Goal: Answer question/provide support: Share knowledge or assist other users

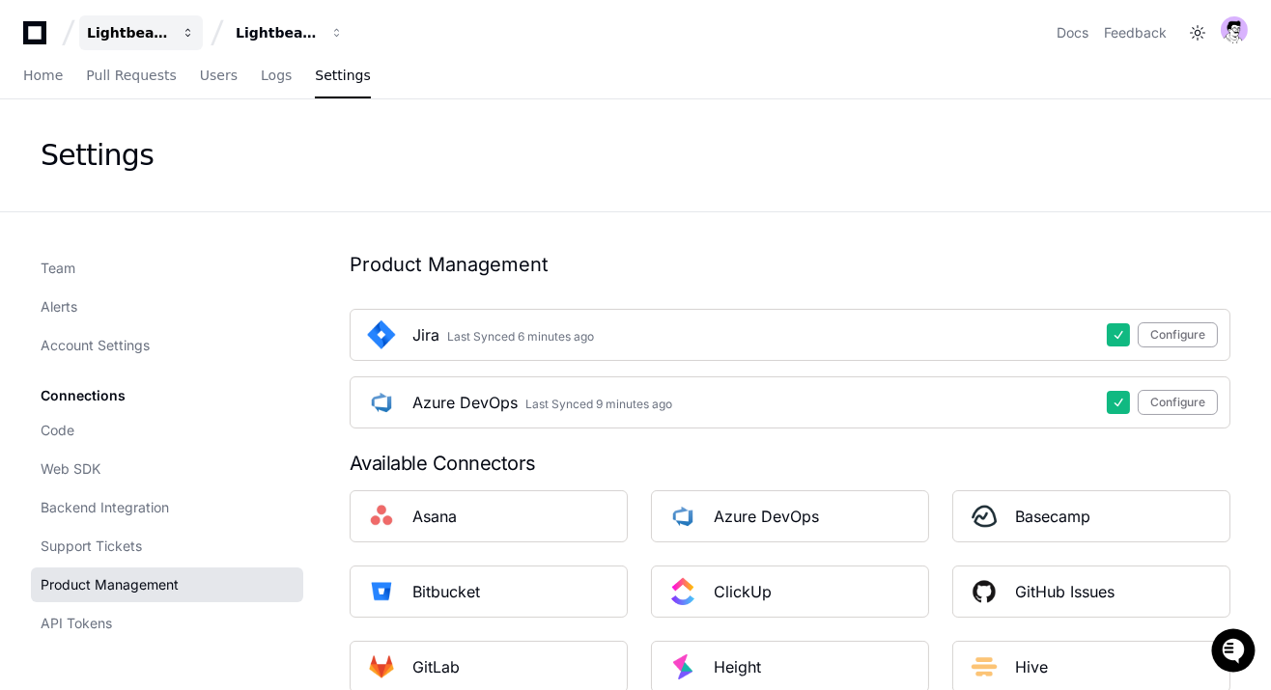
click at [112, 38] on div "Lightbeam Health" at bounding box center [128, 32] width 83 height 19
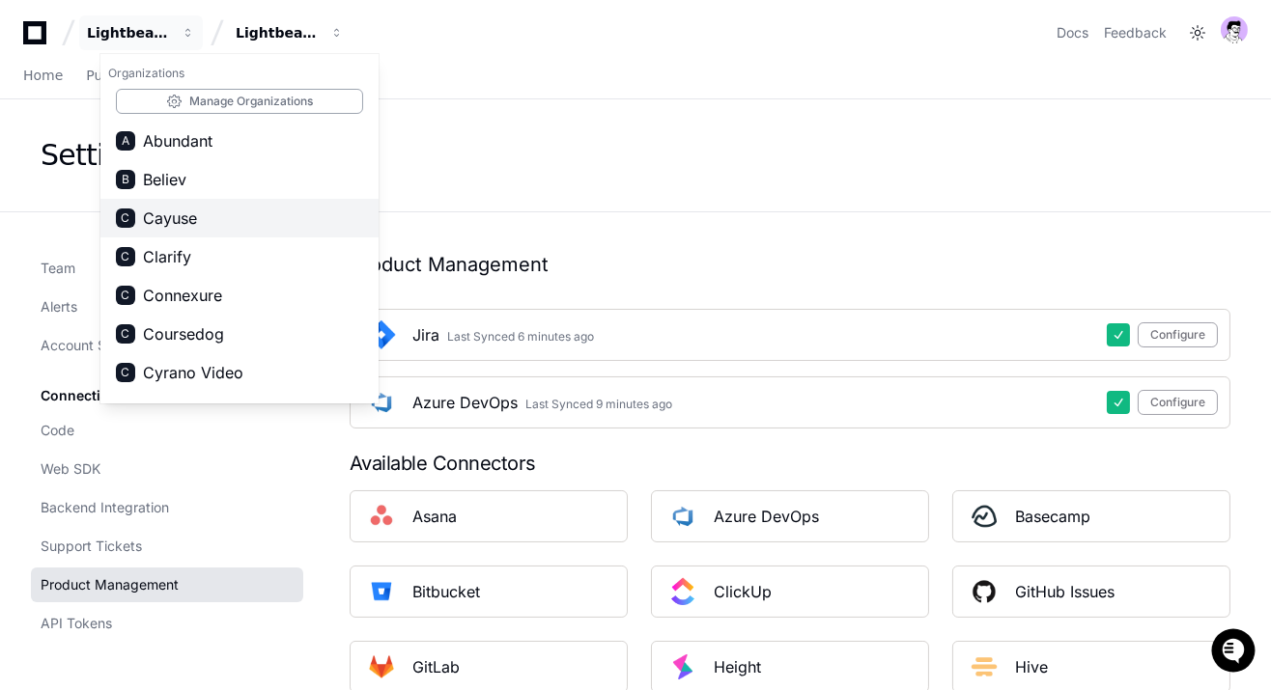
click at [174, 213] on span "Cayuse" at bounding box center [170, 218] width 54 height 23
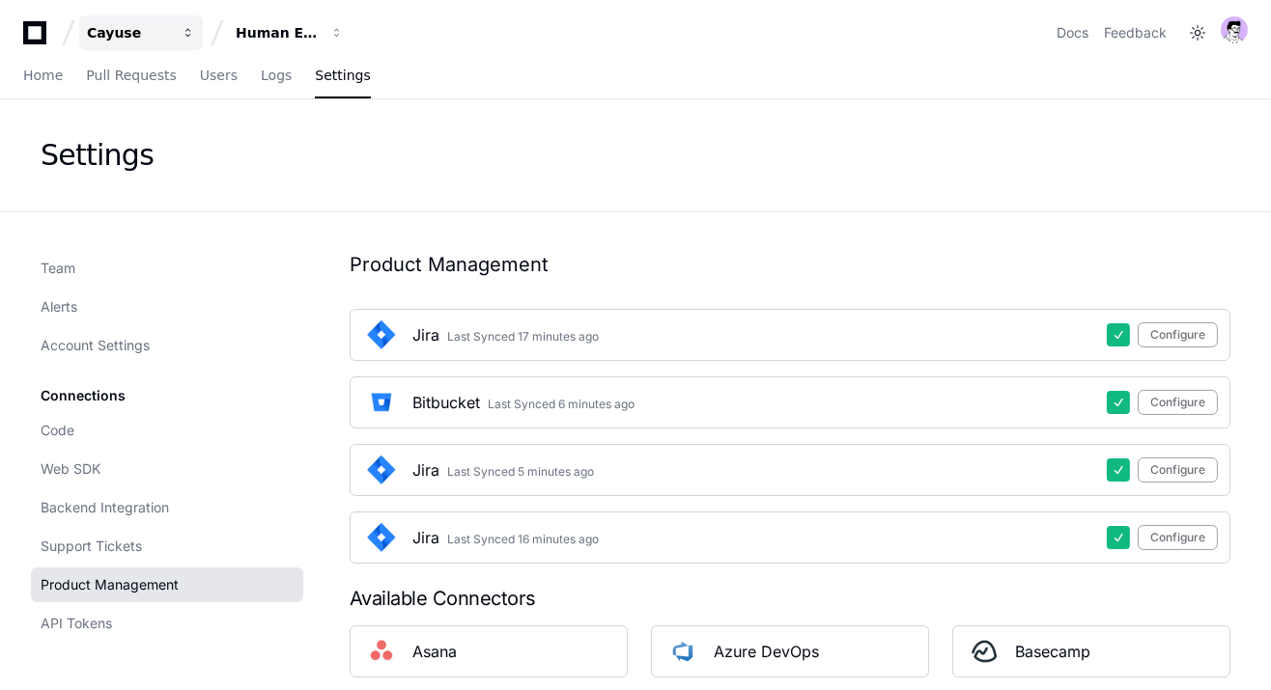
click at [128, 39] on div "Cayuse" at bounding box center [128, 32] width 83 height 19
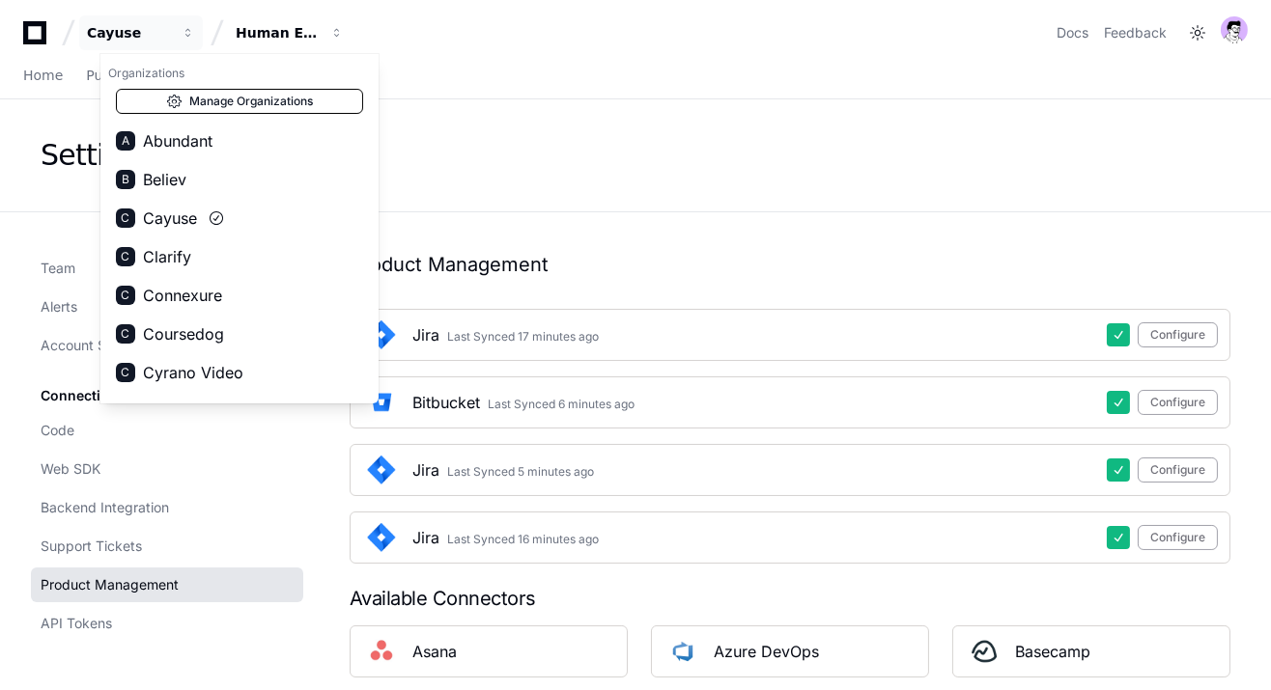
click at [218, 104] on link "Manage Organizations" at bounding box center [239, 101] width 247 height 25
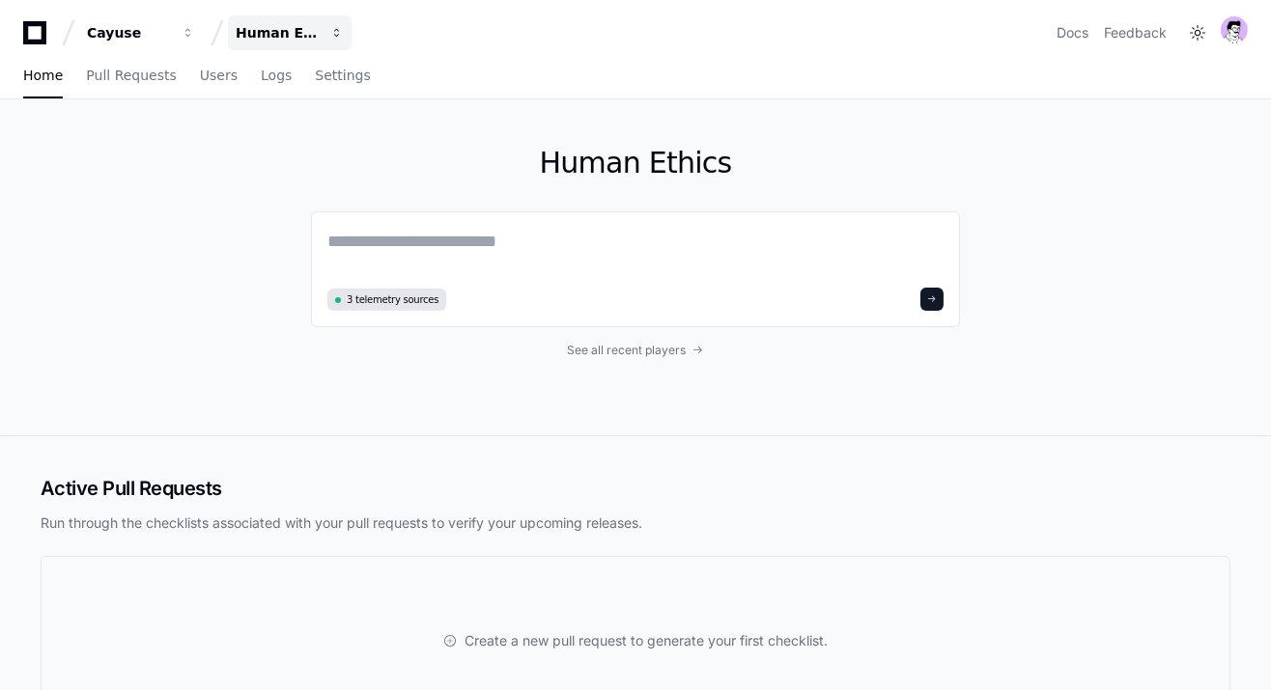
click at [170, 25] on div "Human Ethics" at bounding box center [128, 32] width 83 height 19
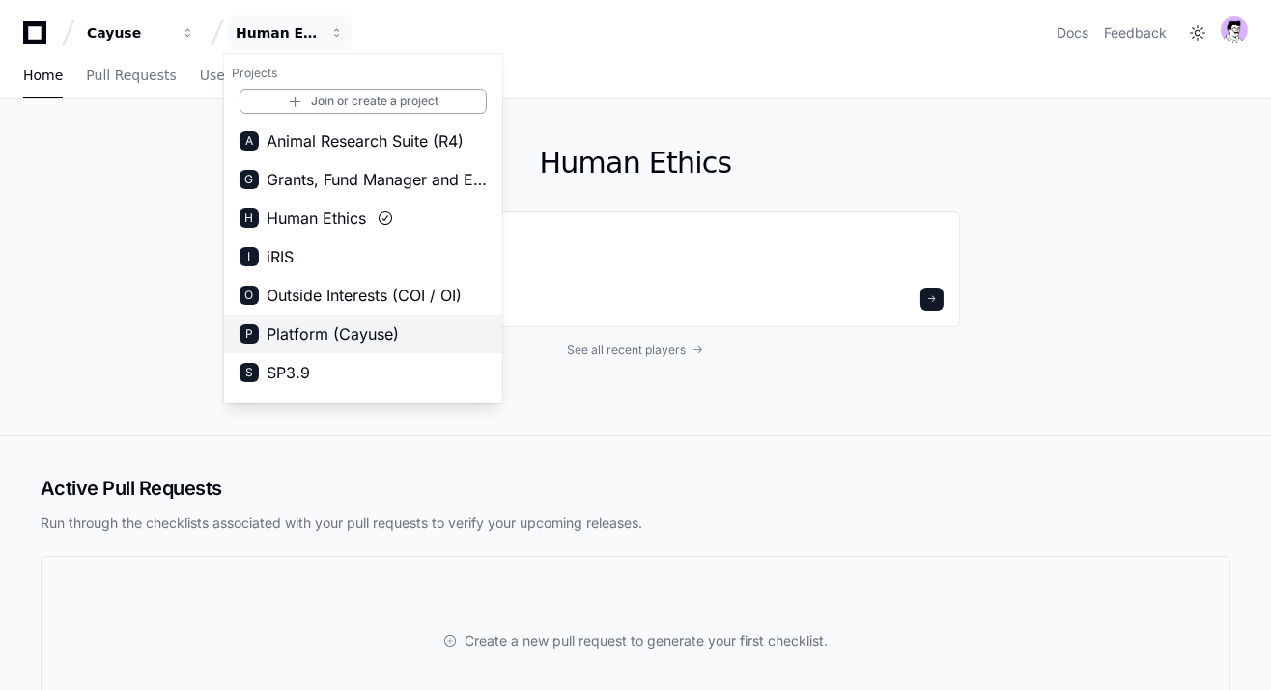
click at [361, 320] on button "P Platform (Cayuse)" at bounding box center [363, 334] width 278 height 39
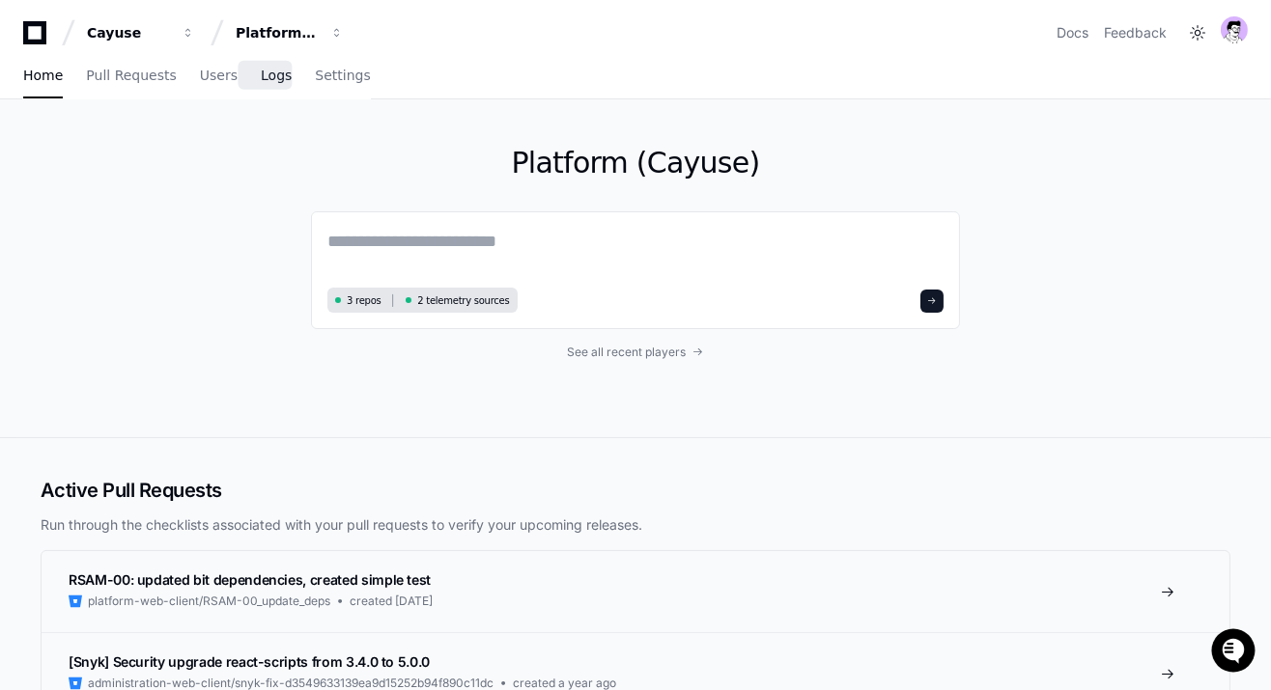
click at [261, 79] on span "Logs" at bounding box center [276, 76] width 31 height 12
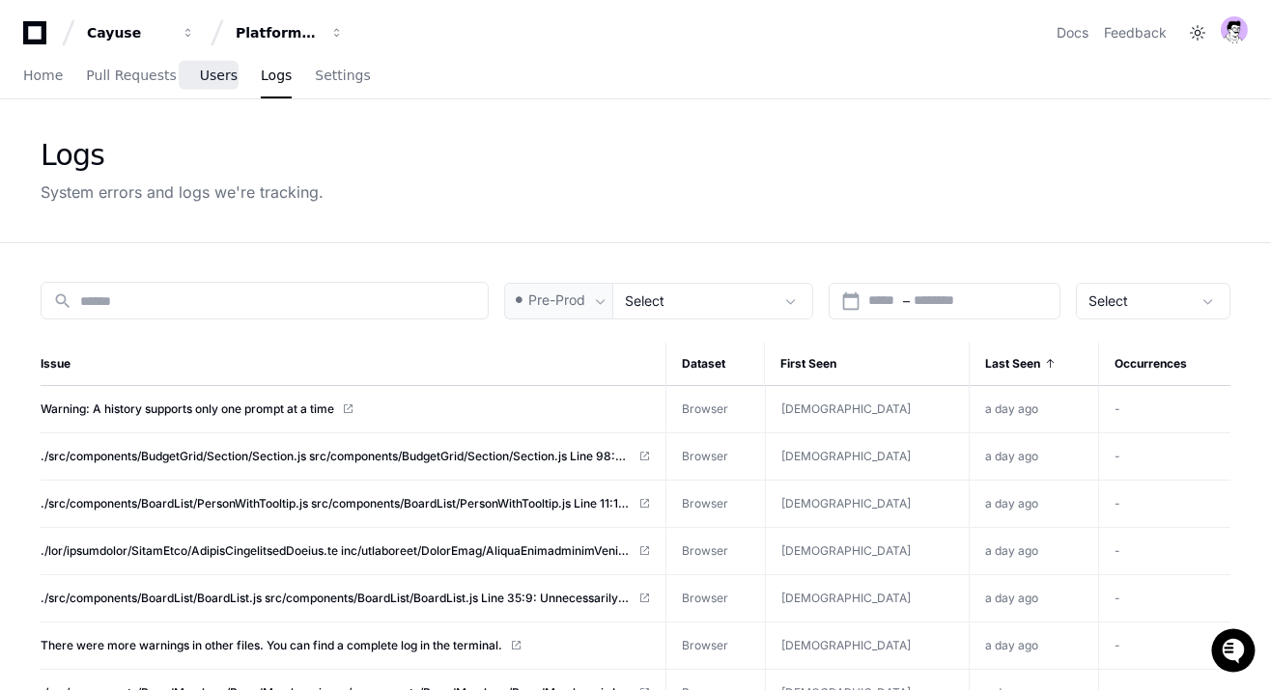
click at [212, 75] on span "Users" at bounding box center [219, 76] width 38 height 12
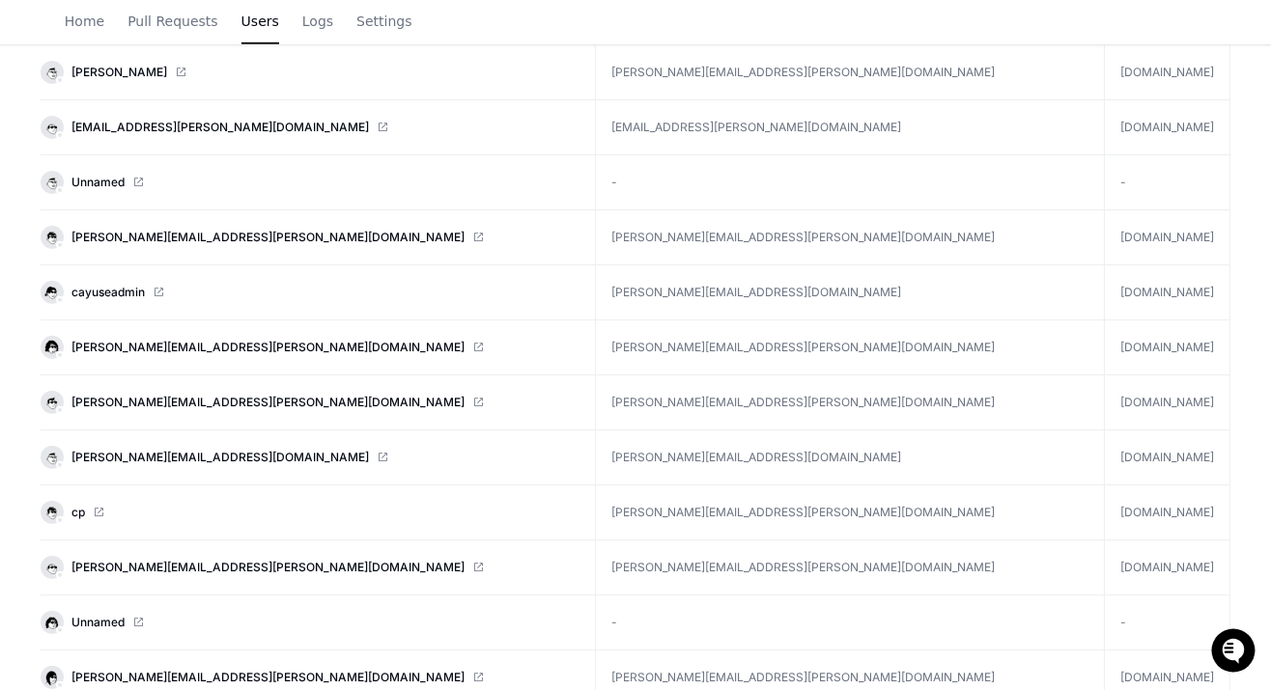
scroll to position [1610, 0]
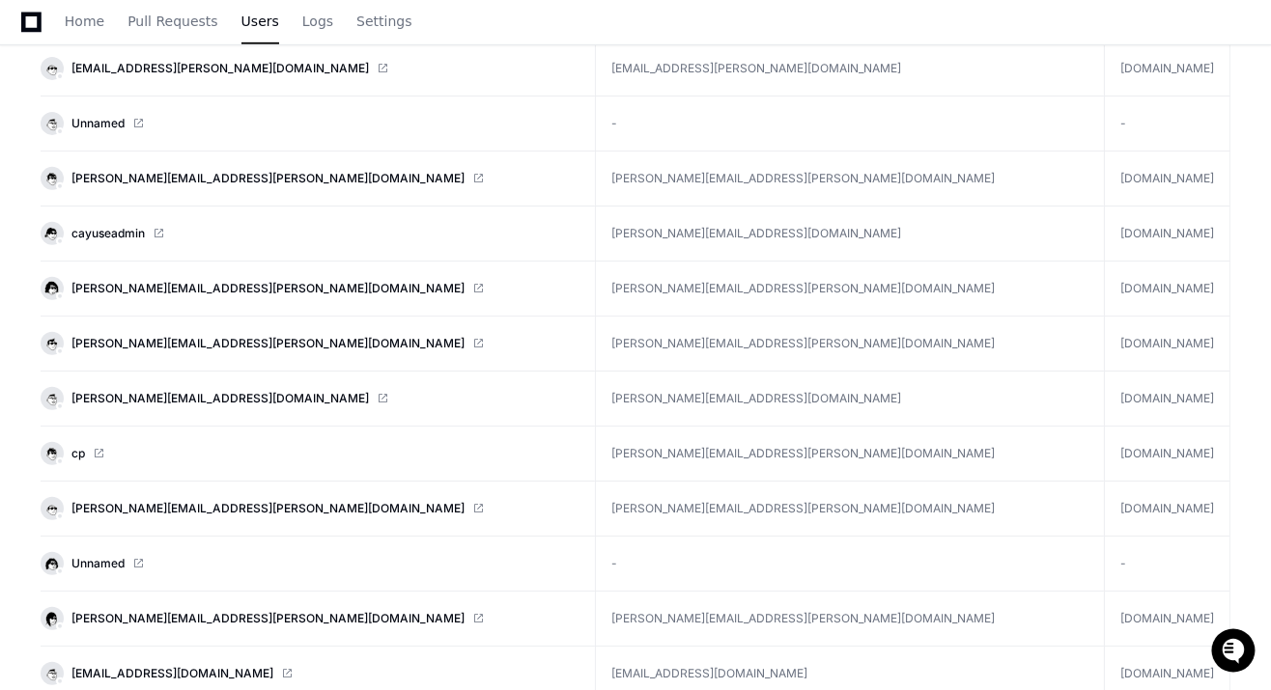
click at [152, 501] on link "madhubala.ravi@ibotsystems.com" at bounding box center [310, 508] width 539 height 23
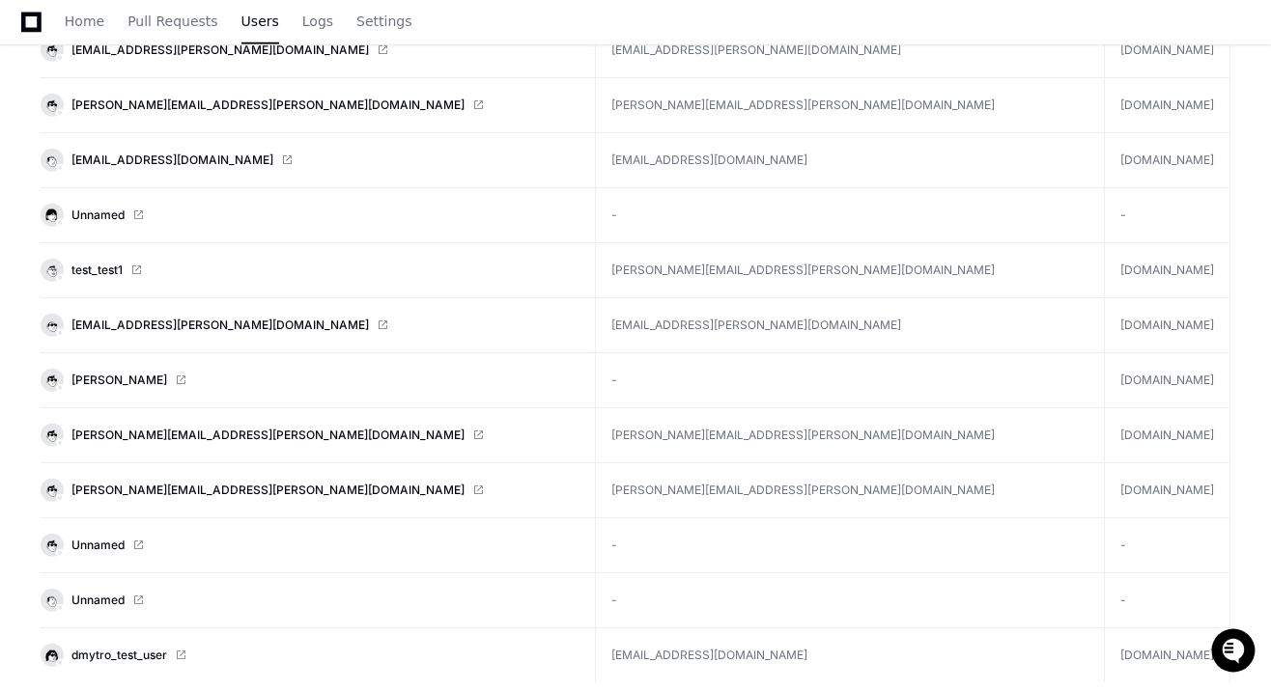
scroll to position [2591, 0]
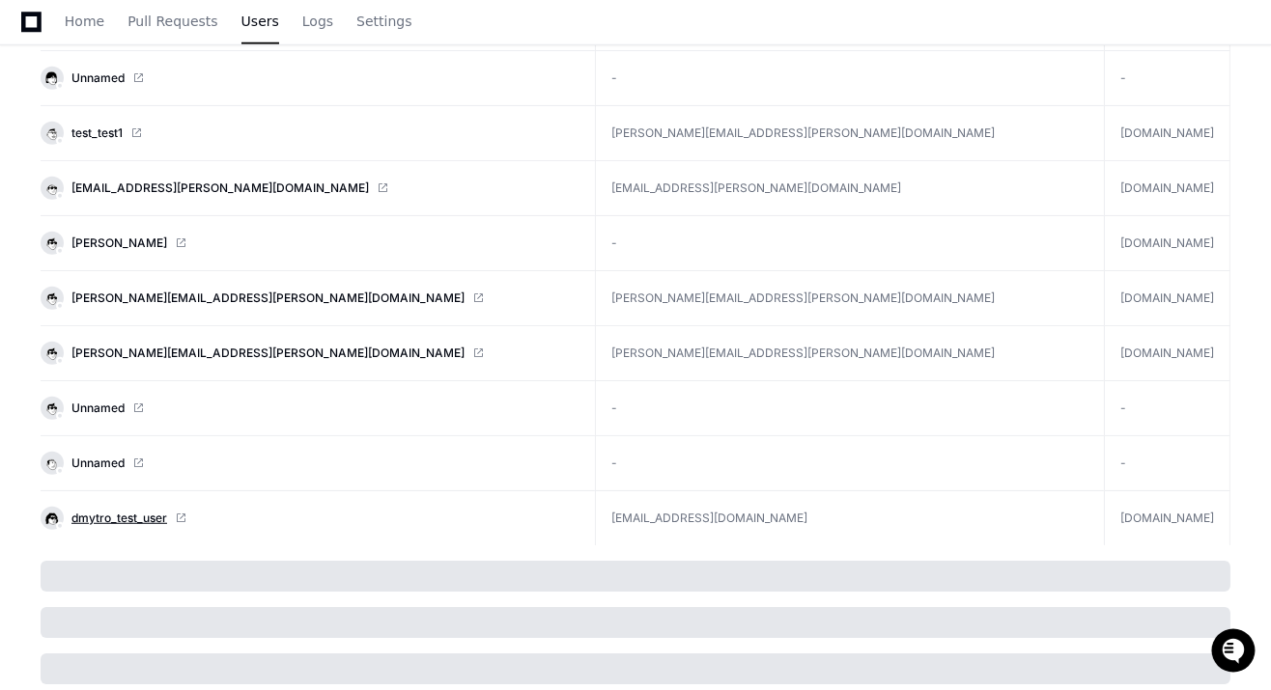
click at [127, 511] on span "dmytro_test_user" at bounding box center [119, 518] width 96 height 15
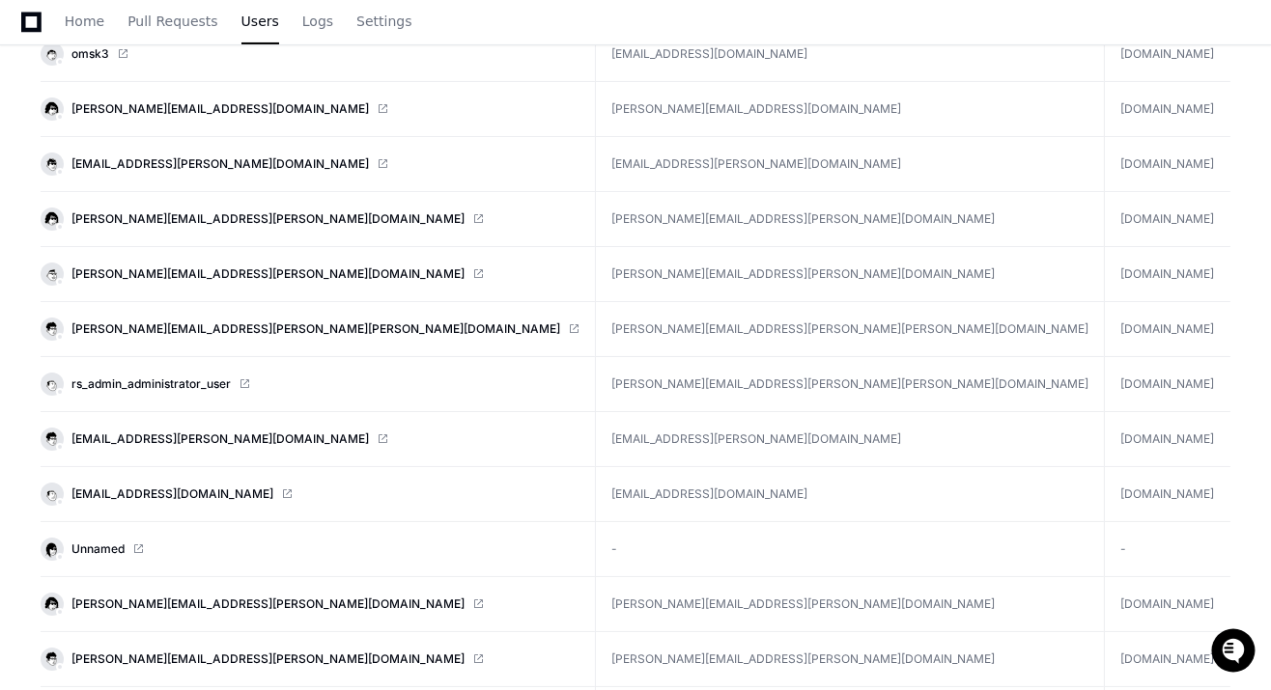
scroll to position [0, 0]
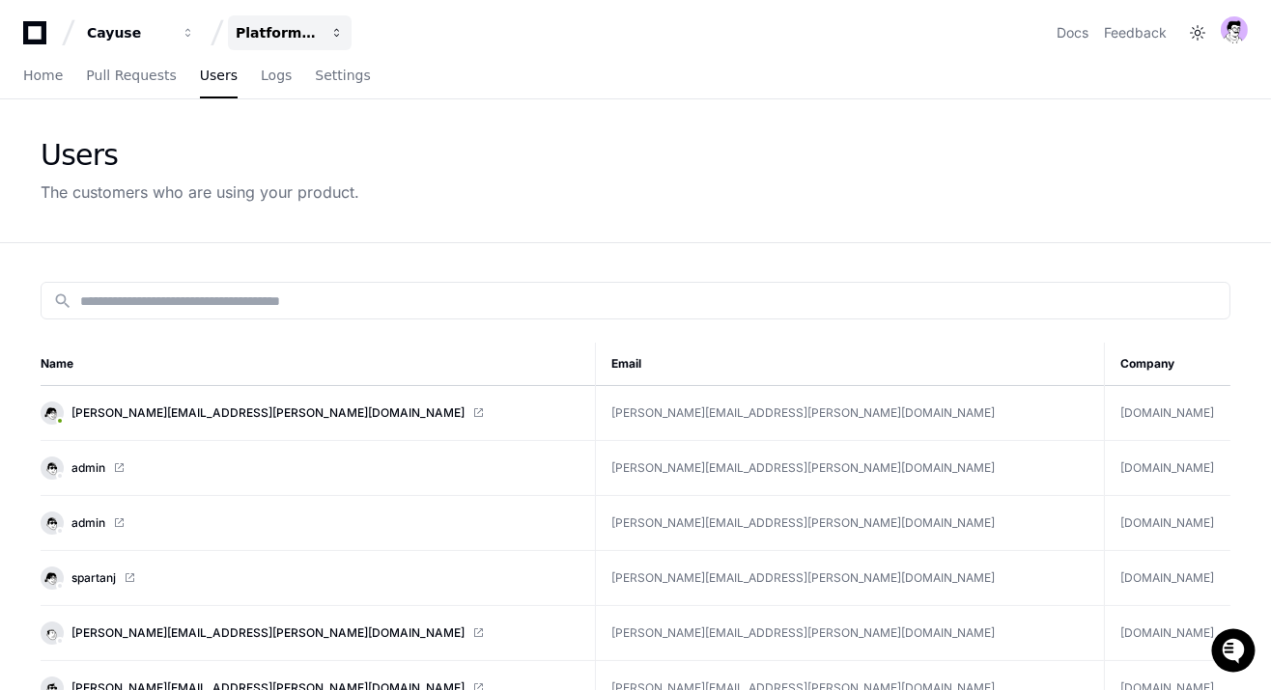
click at [170, 28] on div "Platform (Cayuse)" at bounding box center [128, 32] width 83 height 19
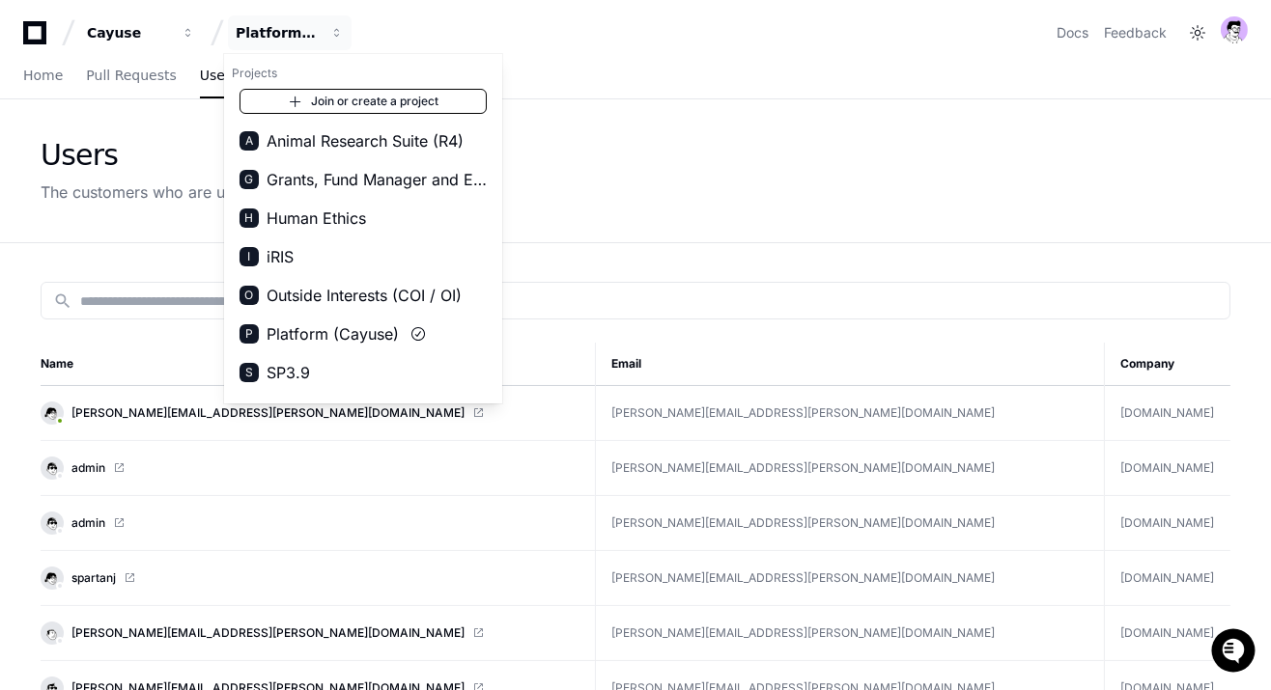
click at [345, 102] on link "Join or create a project" at bounding box center [362, 101] width 247 height 25
